Goal: Information Seeking & Learning: Learn about a topic

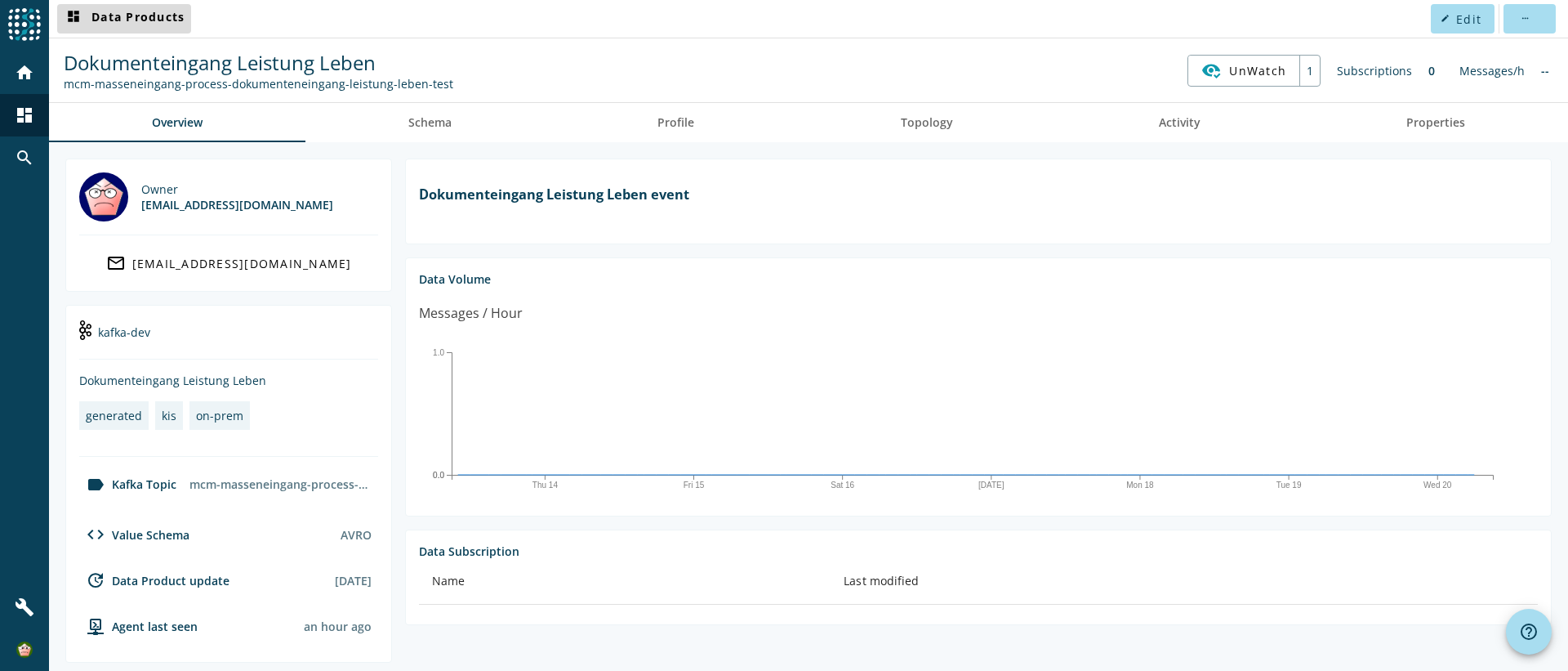
click at [132, 18] on span "dashboard Data Products" at bounding box center [124, 19] width 121 height 20
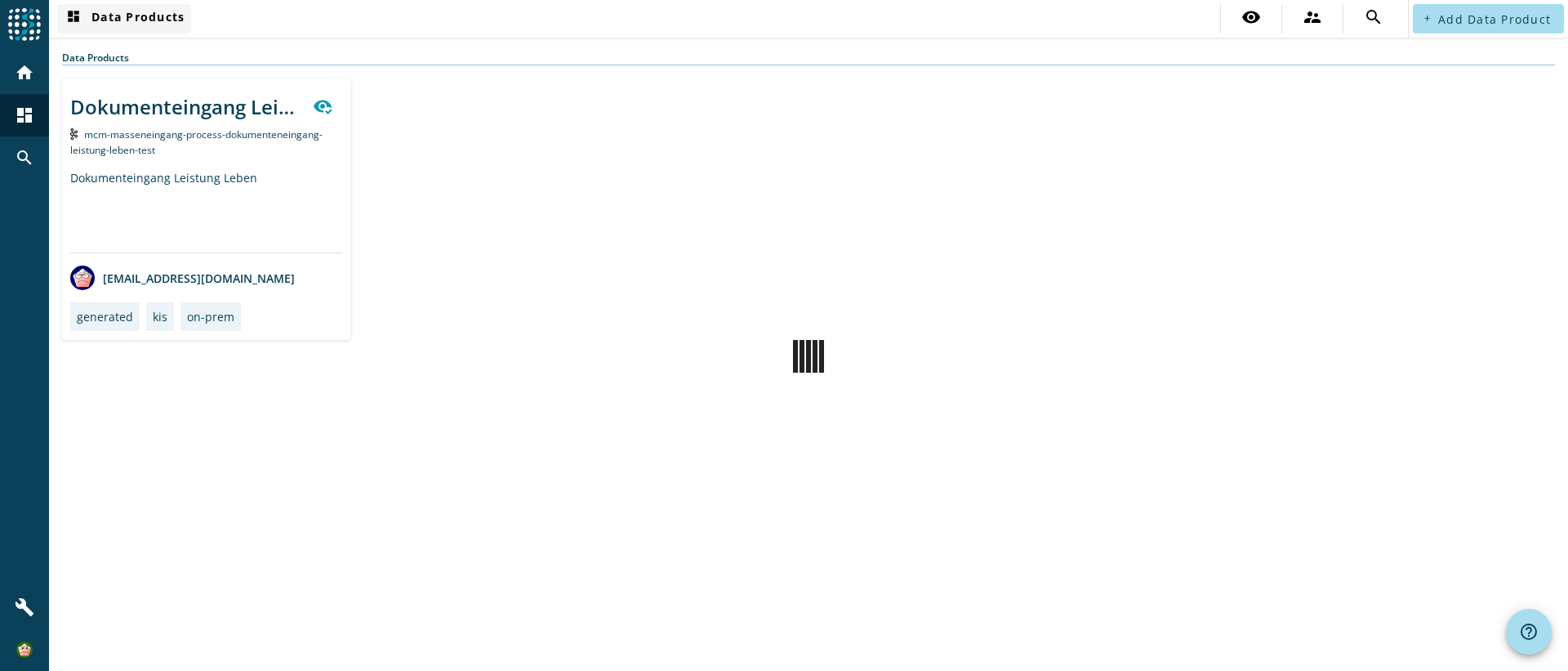
click at [88, 19] on span "dashboard Data Products" at bounding box center [124, 19] width 121 height 20
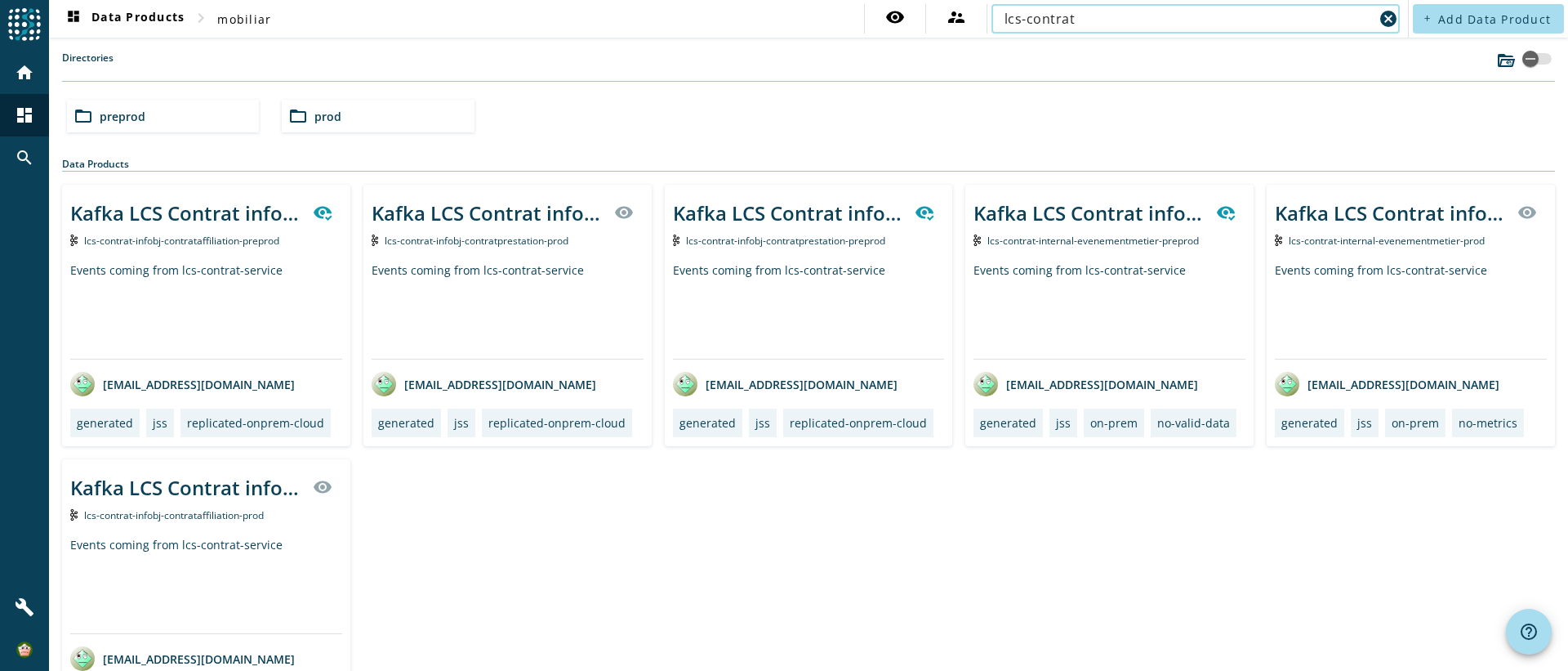
type input "lcs-contrat"
click at [330, 116] on span "prod" at bounding box center [328, 116] width 27 height 15
click at [193, 125] on div "folder_open lcs" at bounding box center [163, 116] width 192 height 32
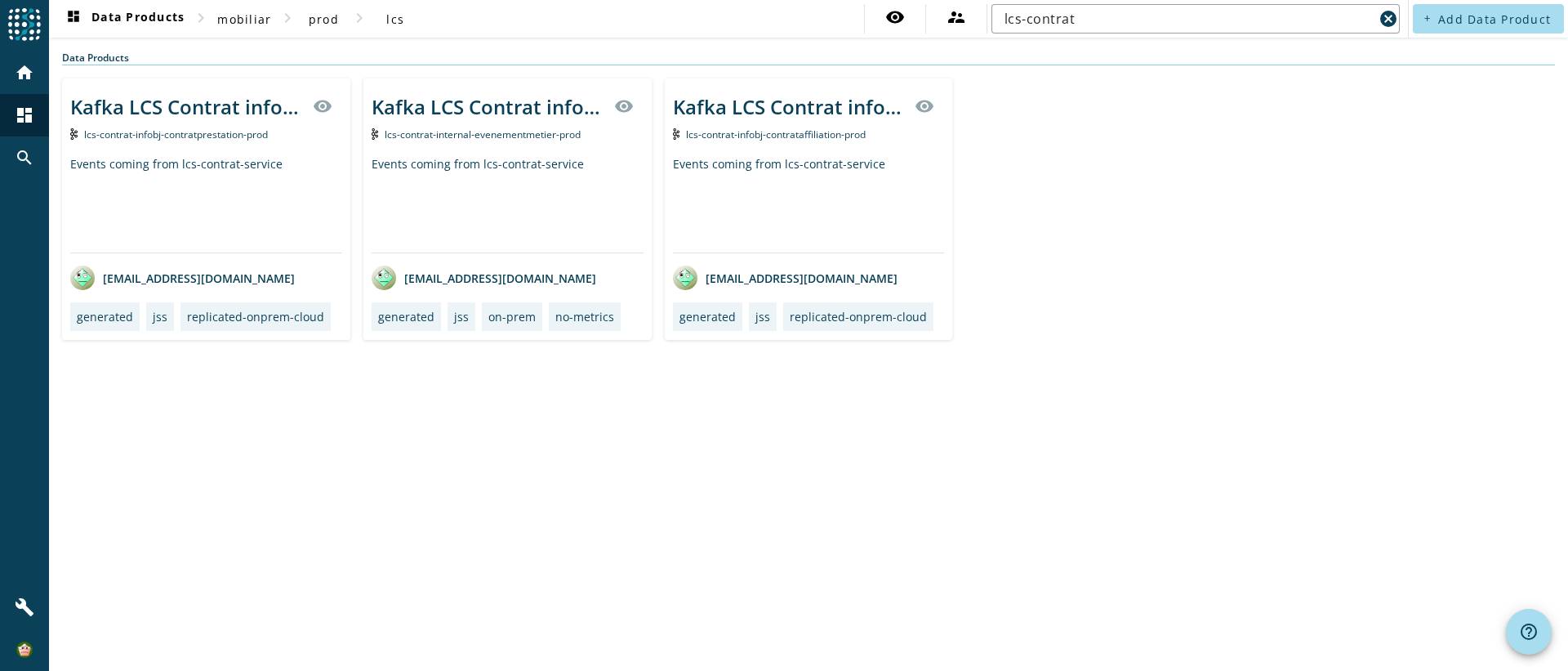
click at [224, 199] on div "Events coming from lcs-contrat-service" at bounding box center [206, 204] width 272 height 97
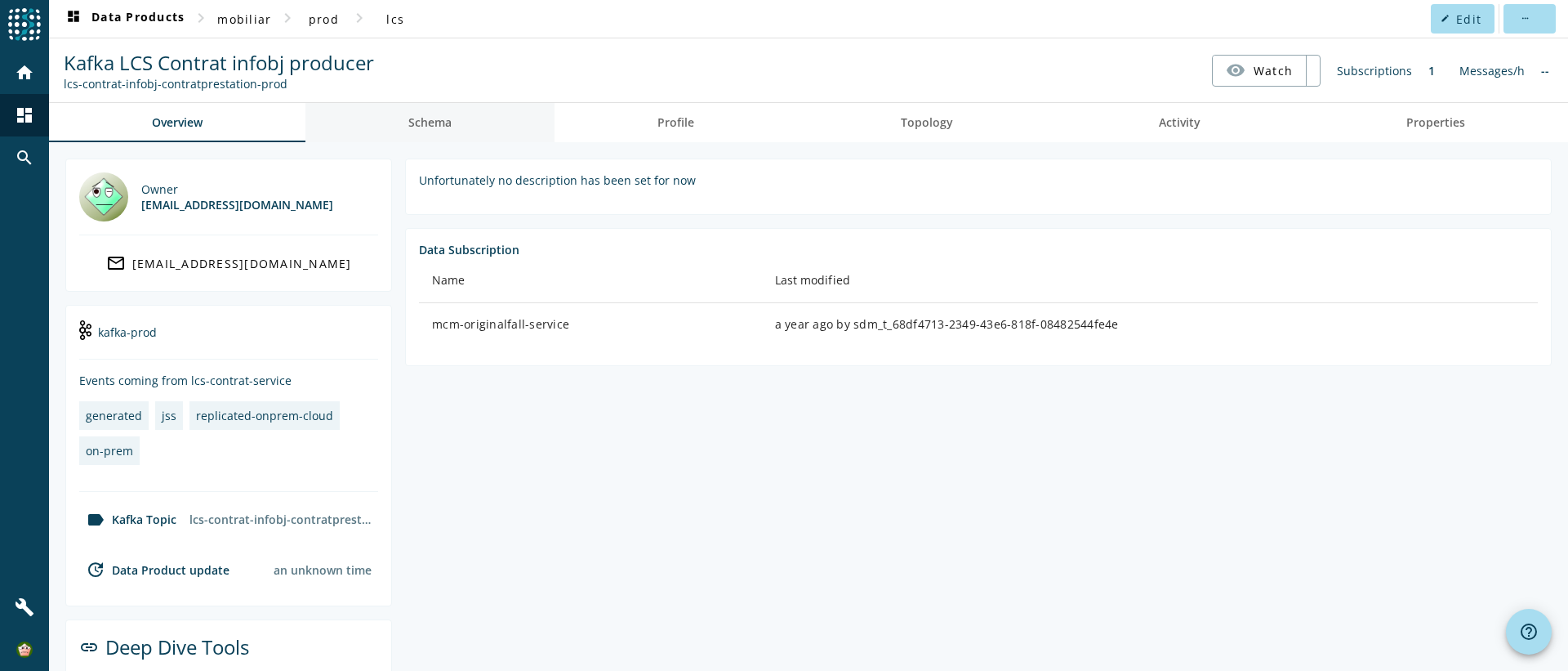
click at [483, 127] on link "Schema" at bounding box center [430, 123] width 249 height 39
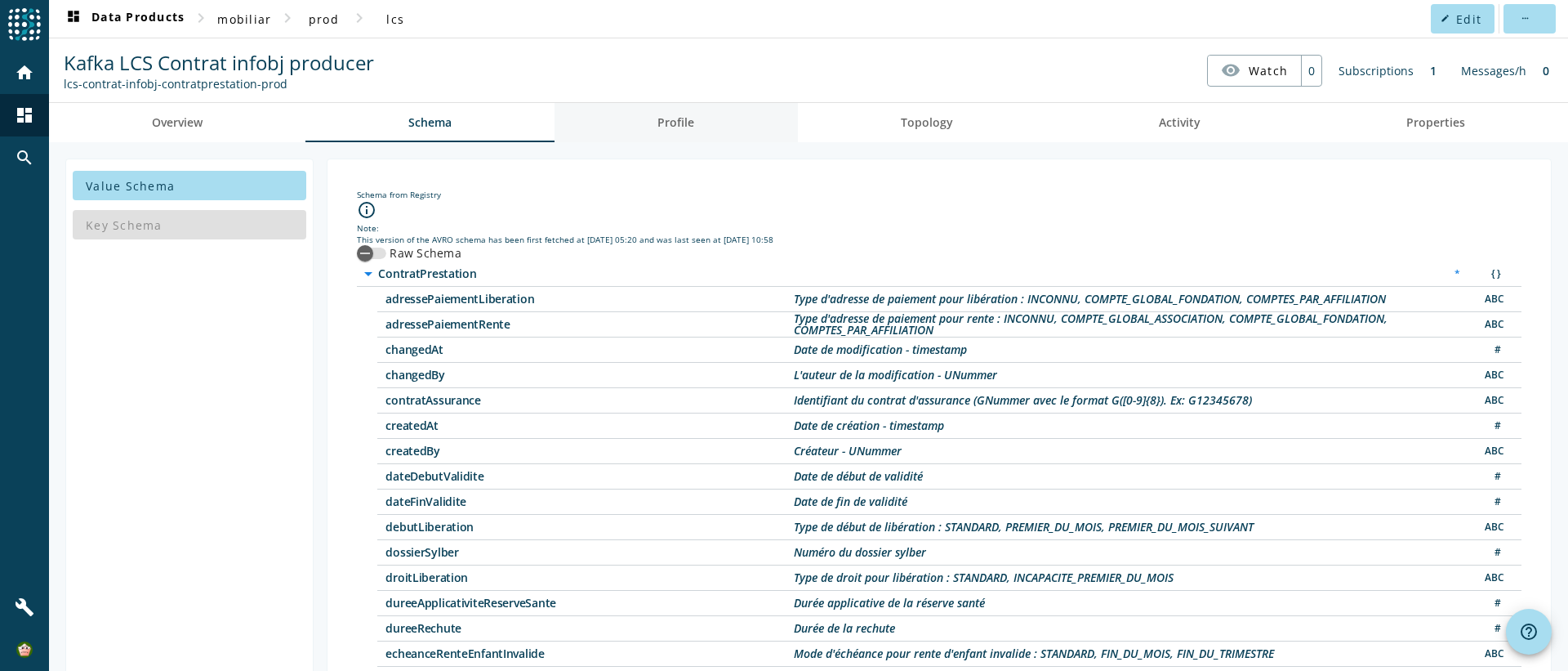
click at [679, 123] on span "Profile" at bounding box center [675, 122] width 37 height 12
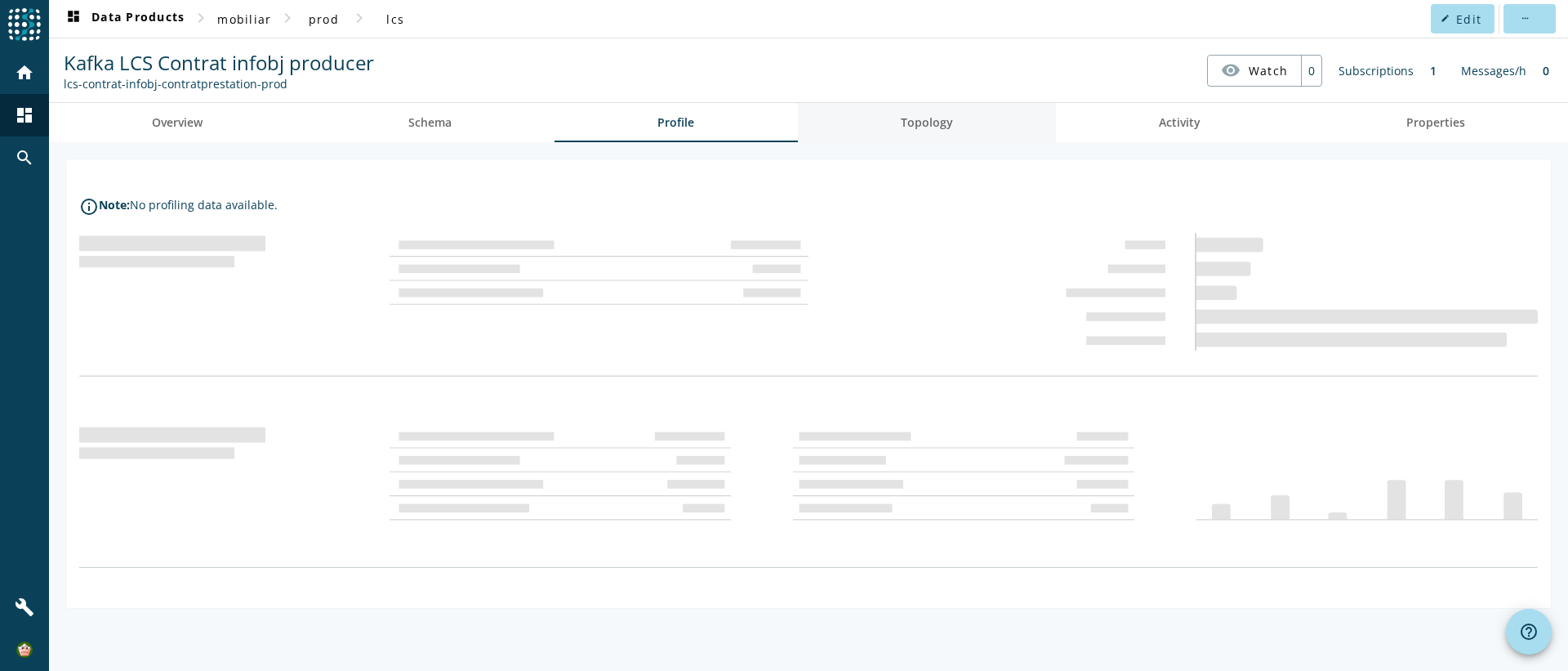
click at [867, 119] on link "Topology" at bounding box center [927, 123] width 258 height 39
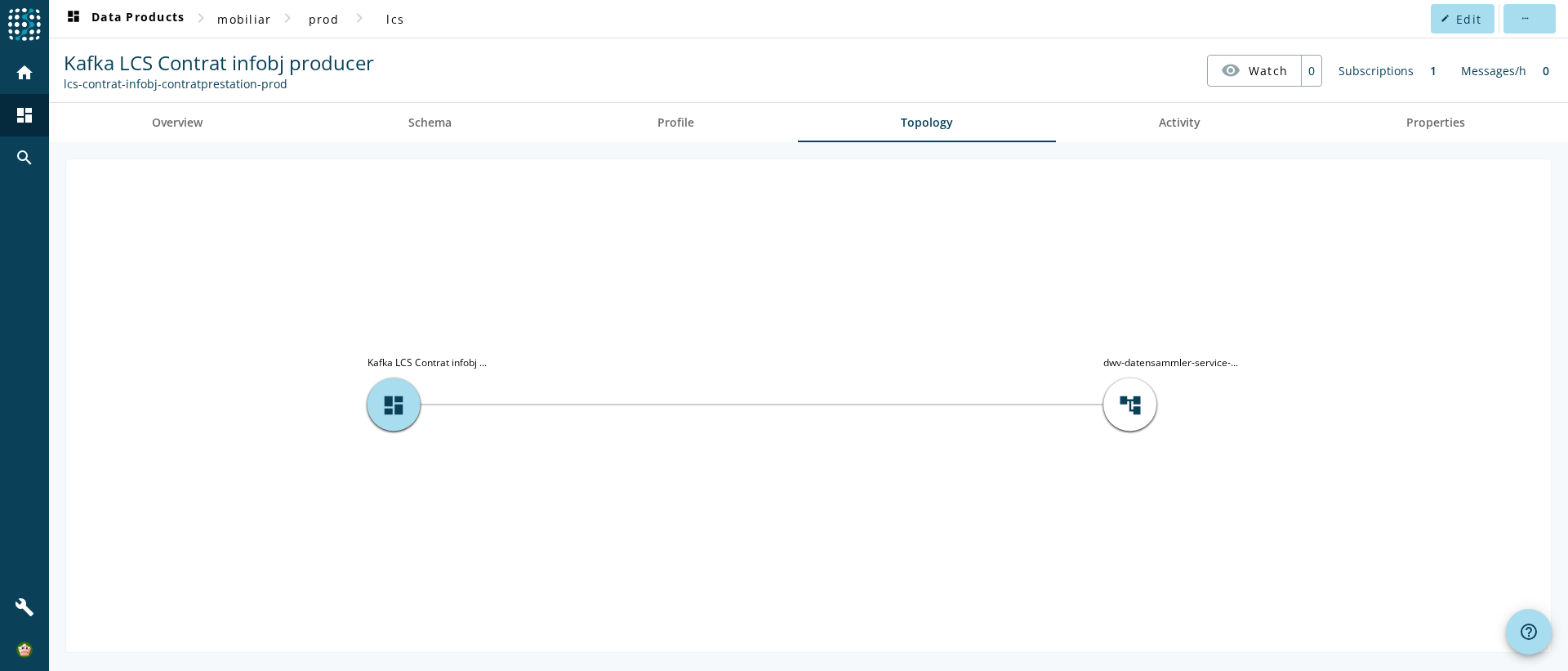
click at [1160, 365] on tspan "dwv-datensammler-service-..." at bounding box center [1170, 362] width 134 height 13
copy g "dwv-datensammler-service-..."
